Goal: Task Accomplishment & Management: Use online tool/utility

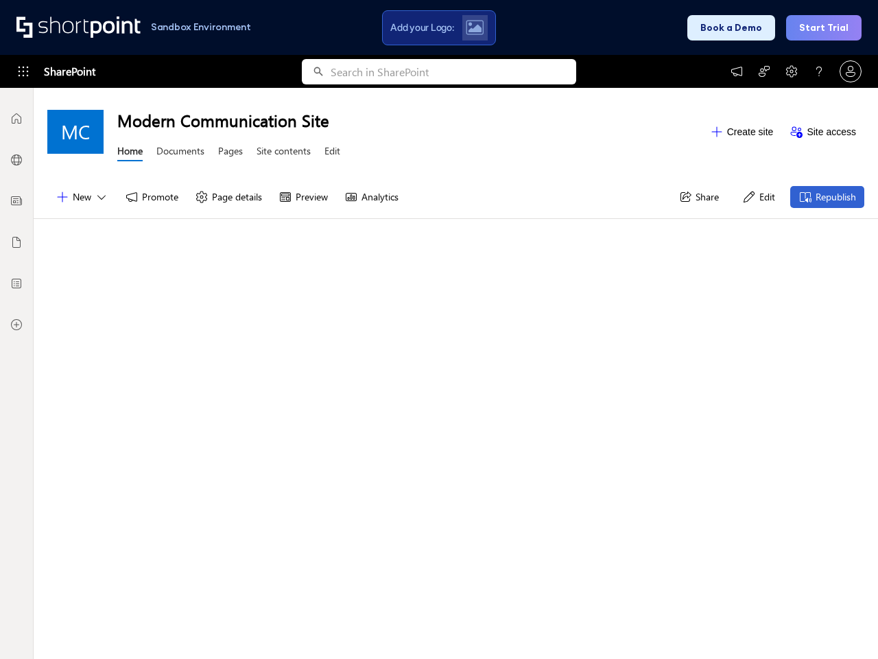
click at [439, 27] on span "Add your Logo:" at bounding box center [421, 27] width 63 height 12
click at [736, 27] on button "Book a Demo" at bounding box center [731, 27] width 88 height 25
click at [826, 27] on button "Start Trial" at bounding box center [823, 27] width 75 height 25
click at [55, 71] on span "SharePoint" at bounding box center [69, 71] width 51 height 33
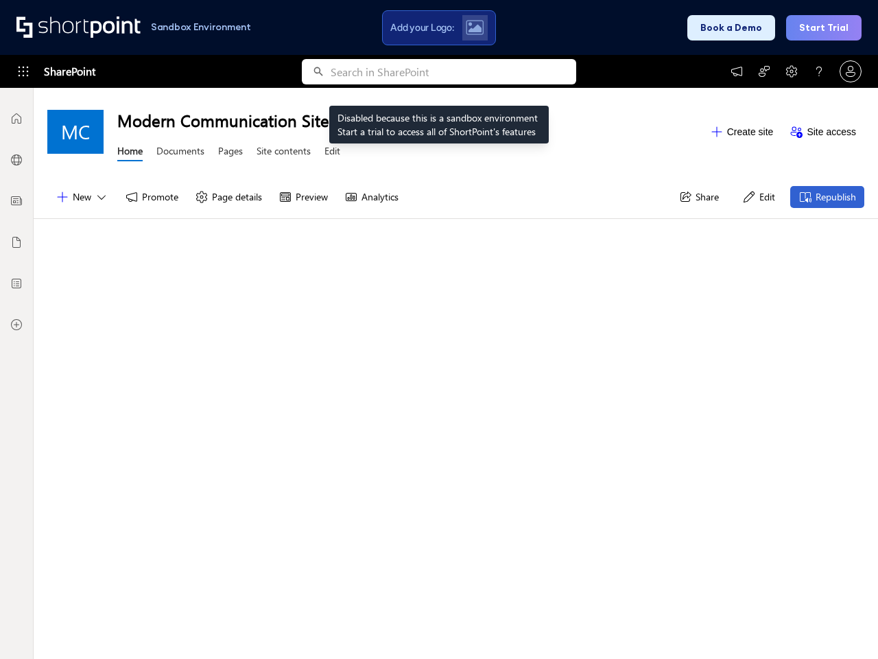
click at [737, 71] on icon at bounding box center [737, 71] width 14 height 14
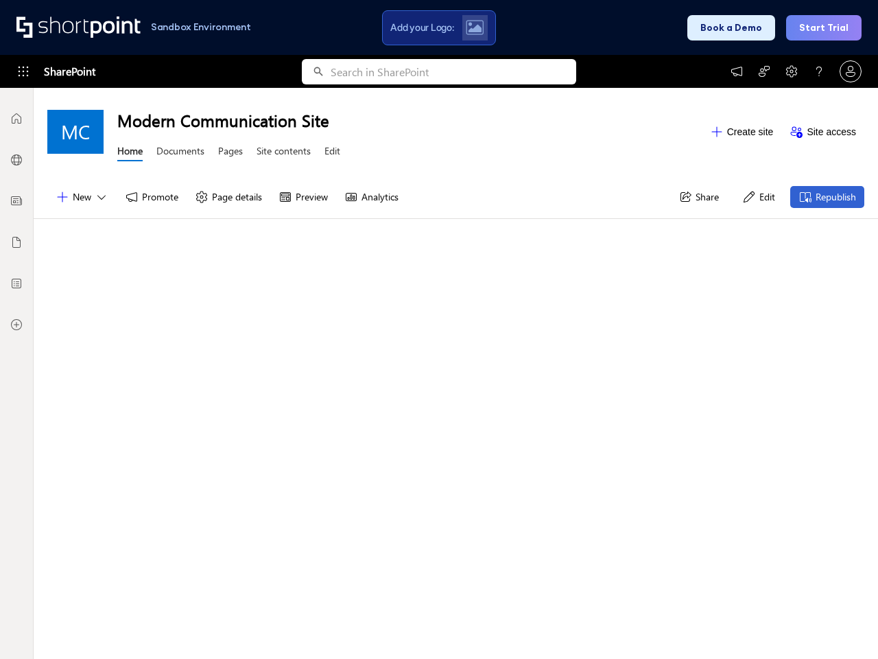
click at [764, 71] on icon at bounding box center [764, 71] width 14 height 14
click at [792, 71] on icon at bounding box center [792, 71] width 14 height 14
click at [819, 71] on icon at bounding box center [819, 71] width 14 height 14
click at [851, 71] on icon at bounding box center [851, 71] width 14 height 14
